Goal: Task Accomplishment & Management: Manage account settings

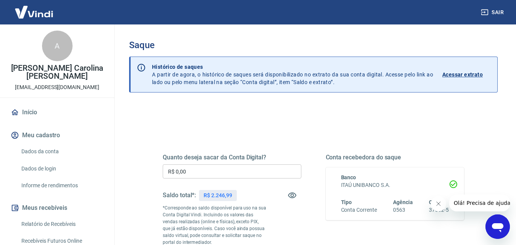
click at [198, 175] on input "R$ 0,00" at bounding box center [232, 171] width 139 height 14
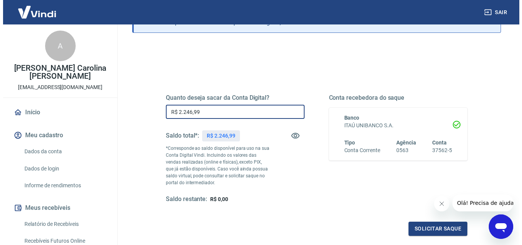
scroll to position [140, 0]
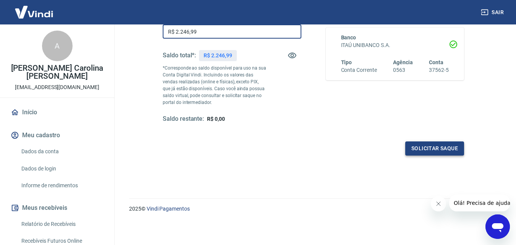
type input "R$ 2.246,99"
click at [444, 147] on button "Solicitar saque" at bounding box center [434, 148] width 59 height 14
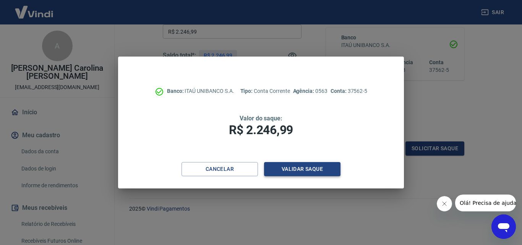
click at [307, 169] on button "Validar saque" at bounding box center [302, 169] width 76 height 14
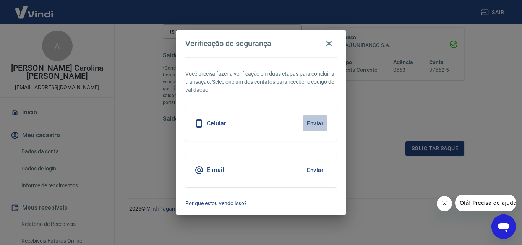
click at [306, 124] on button "Enviar" at bounding box center [315, 123] width 25 height 16
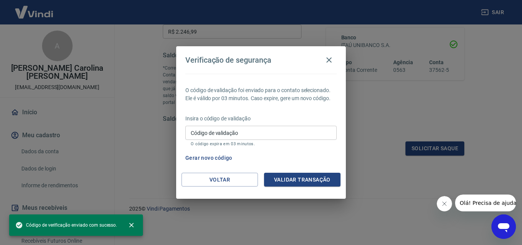
click at [265, 130] on input "Código de validação" at bounding box center [260, 133] width 151 height 14
